Goal: Complete application form

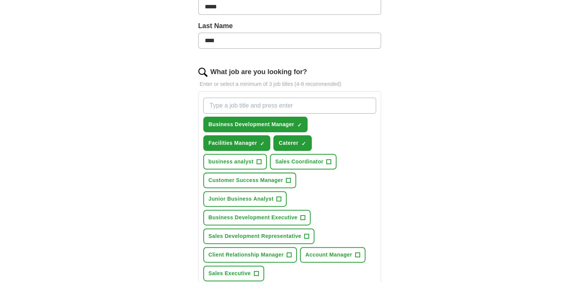
scroll to position [190, 0]
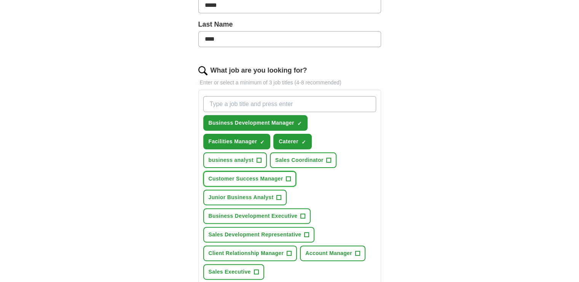
click at [287, 177] on span "+" at bounding box center [288, 179] width 5 height 6
click at [306, 232] on span "+" at bounding box center [307, 235] width 5 height 6
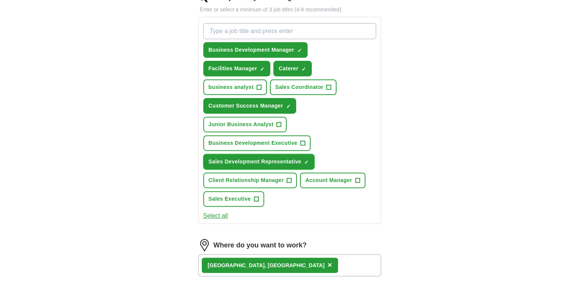
scroll to position [266, 0]
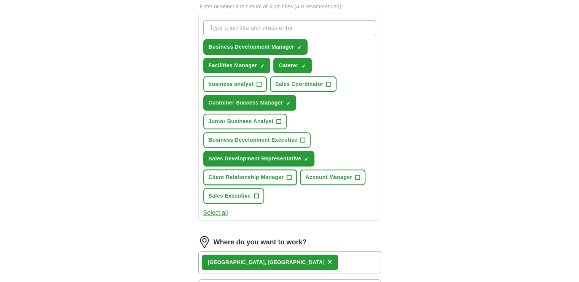
click at [289, 175] on span "+" at bounding box center [289, 178] width 5 height 6
click at [257, 193] on span "+" at bounding box center [256, 196] width 5 height 6
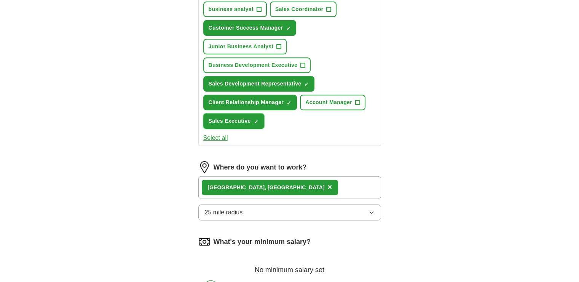
scroll to position [343, 0]
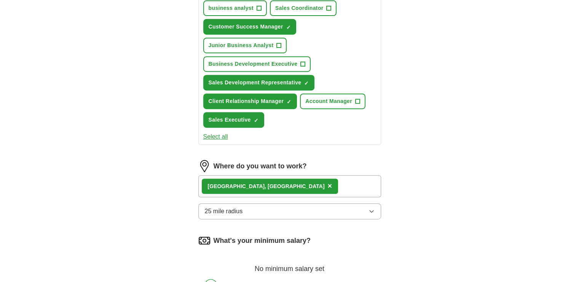
click at [274, 207] on button "25 mile radius" at bounding box center [289, 212] width 183 height 16
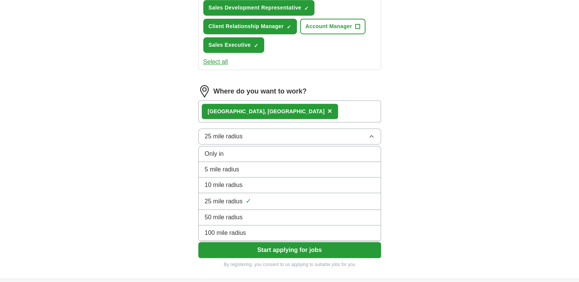
scroll to position [419, 0]
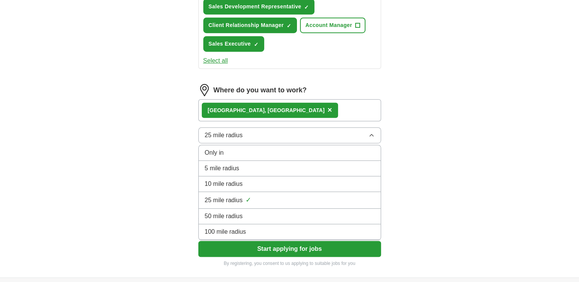
click at [245, 168] on div "5 mile radius" at bounding box center [290, 168] width 170 height 9
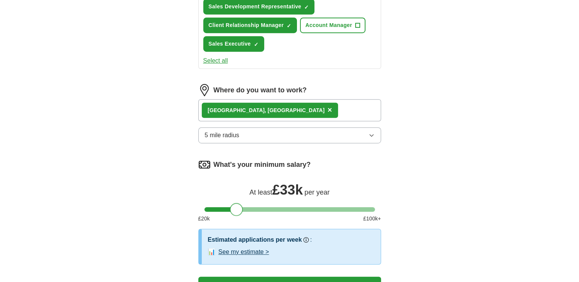
drag, startPoint x: 209, startPoint y: 208, endPoint x: 234, endPoint y: 217, distance: 27.1
click at [234, 217] on div "What's your minimum salary? At least £ 33k per year £ 20 k £ 100 k+" at bounding box center [289, 194] width 183 height 70
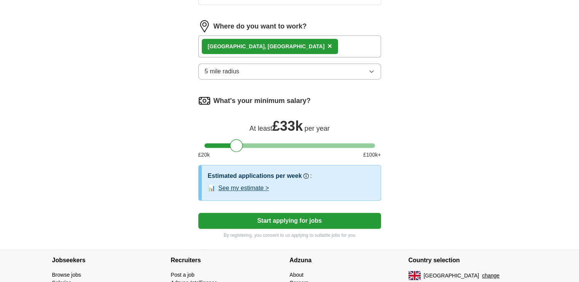
scroll to position [495, 0]
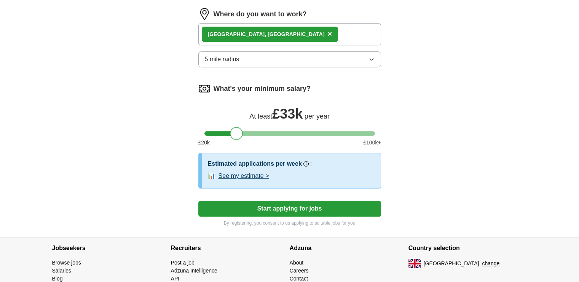
click at [314, 207] on button "Start applying for jobs" at bounding box center [289, 209] width 183 height 16
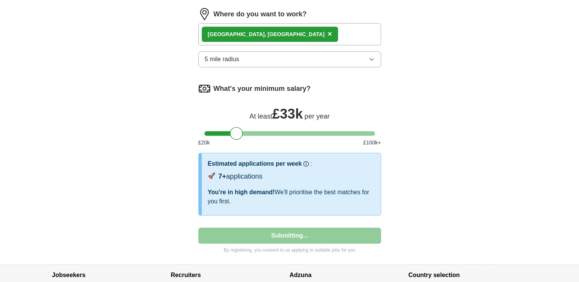
select select "**"
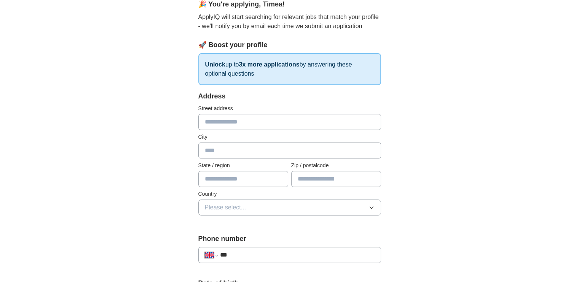
scroll to position [76, 0]
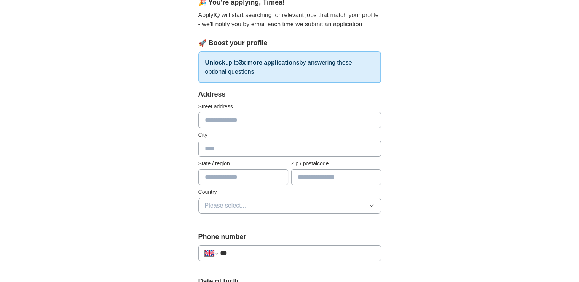
click at [224, 119] on input "text" at bounding box center [289, 120] width 183 height 16
type input "**********"
click at [212, 146] on input "text" at bounding box center [289, 149] width 183 height 16
type input "**********"
click at [207, 177] on input "text" at bounding box center [243, 177] width 90 height 16
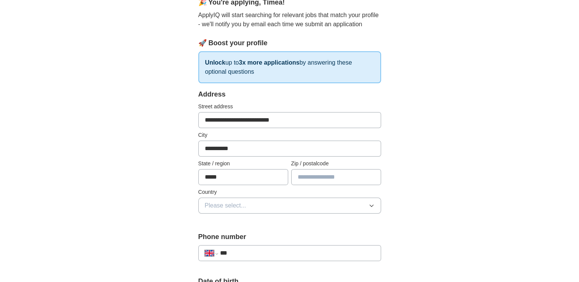
type input "*****"
click at [322, 177] on input "text" at bounding box center [336, 177] width 90 height 16
type input "*******"
click at [238, 206] on span "Please select..." at bounding box center [225, 205] width 41 height 9
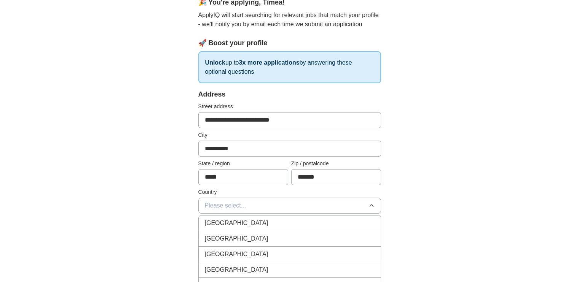
click at [234, 219] on span "[GEOGRAPHIC_DATA]" at bounding box center [237, 223] width 64 height 9
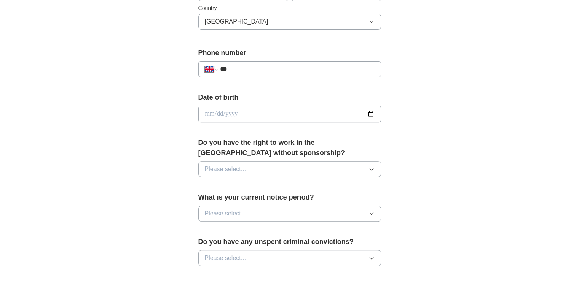
scroll to position [266, 0]
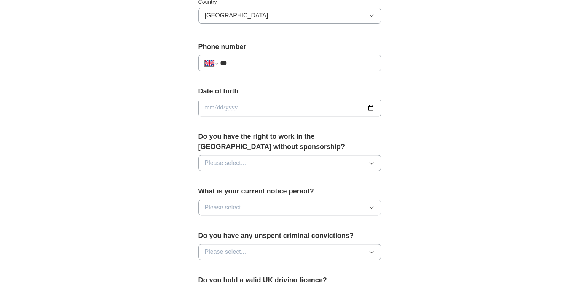
click at [245, 62] on input "***" at bounding box center [297, 63] width 155 height 9
type input "**********"
click at [370, 108] on input "date" at bounding box center [289, 108] width 183 height 17
type input "**********"
click at [235, 166] on span "Please select..." at bounding box center [225, 163] width 41 height 9
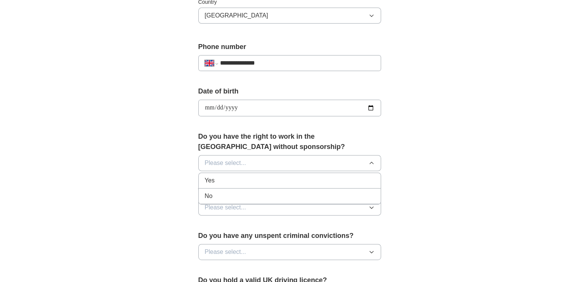
click at [226, 180] on div "Yes" at bounding box center [290, 180] width 170 height 9
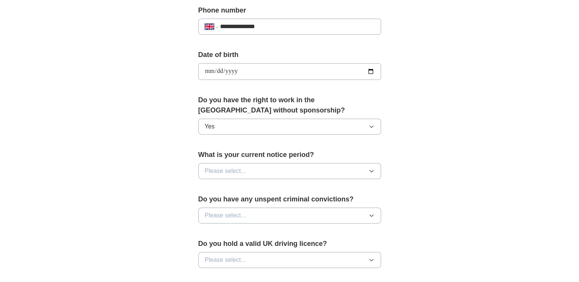
scroll to position [305, 0]
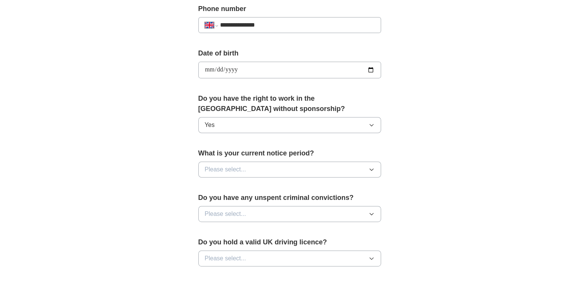
click at [250, 167] on button "Please select..." at bounding box center [289, 170] width 183 height 16
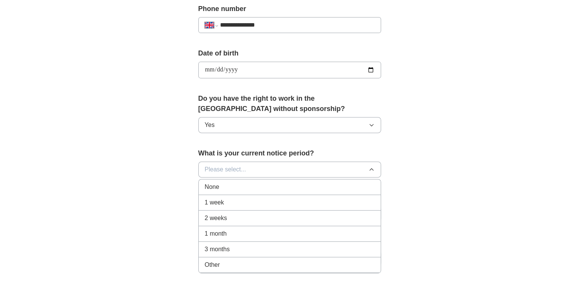
click at [231, 230] on div "1 month" at bounding box center [290, 234] width 170 height 9
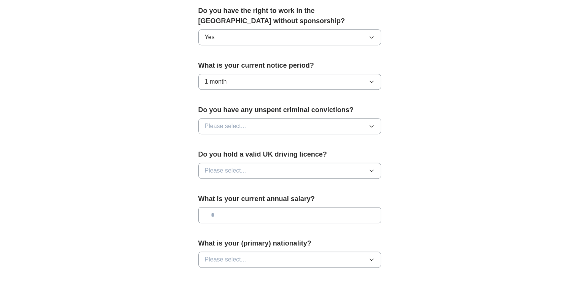
scroll to position [419, 0]
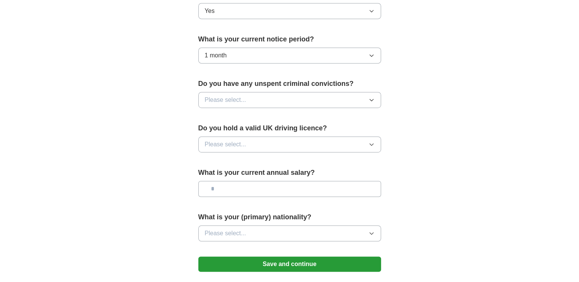
click at [239, 102] on span "Please select..." at bounding box center [225, 100] width 41 height 9
click at [225, 131] on div "No" at bounding box center [290, 133] width 170 height 9
click at [225, 144] on span "Please select..." at bounding box center [225, 144] width 41 height 9
click at [220, 158] on div "Yes" at bounding box center [290, 162] width 170 height 9
click at [219, 188] on input "text" at bounding box center [289, 189] width 183 height 16
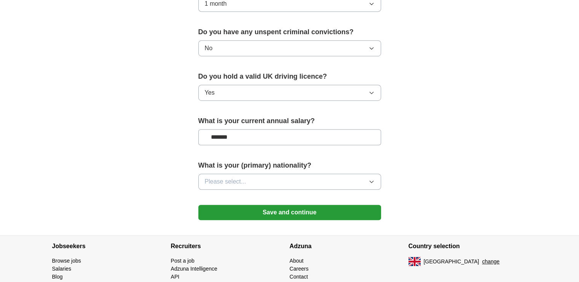
scroll to position [495, 0]
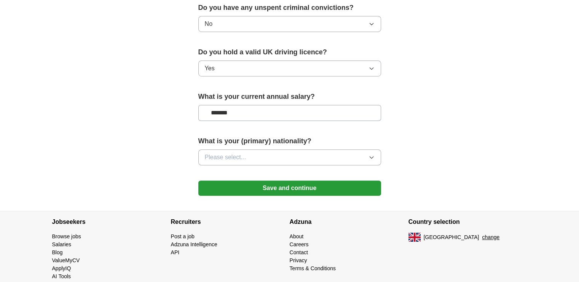
type input "*******"
click at [221, 162] on button "Please select..." at bounding box center [289, 158] width 183 height 16
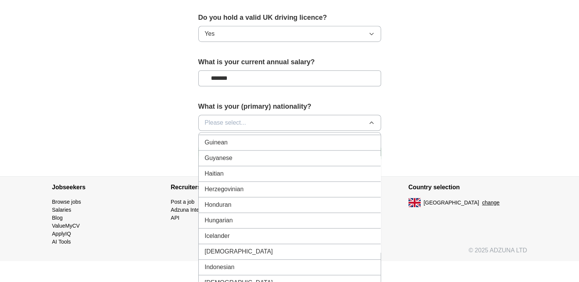
scroll to position [1139, 0]
click at [258, 214] on div "Hungarian" at bounding box center [290, 218] width 170 height 9
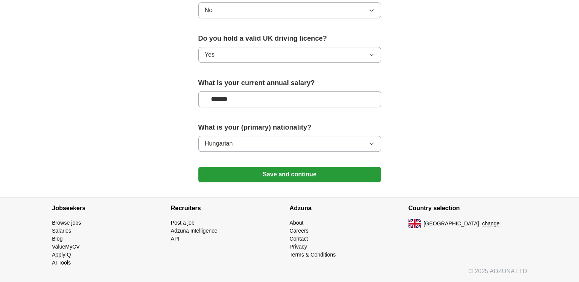
scroll to position [506, 0]
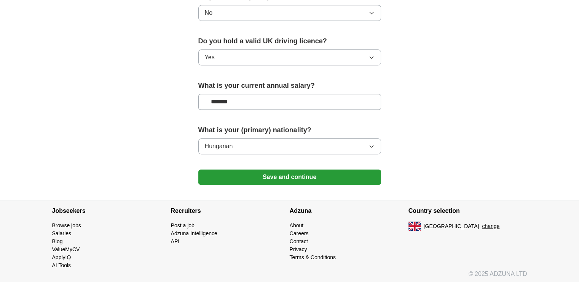
click at [276, 171] on button "Save and continue" at bounding box center [289, 177] width 183 height 15
